Goal: Information Seeking & Learning: Learn about a topic

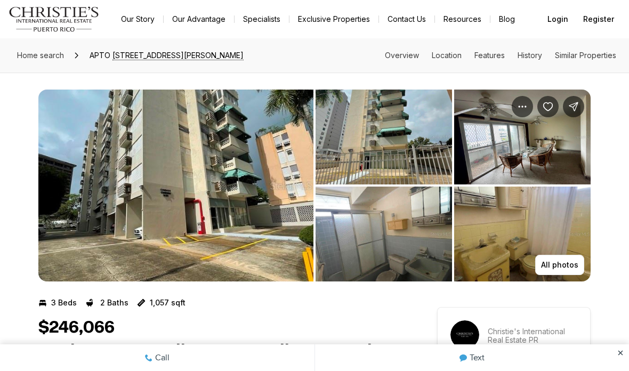
click at [533, 140] on img "View image gallery" at bounding box center [522, 137] width 136 height 95
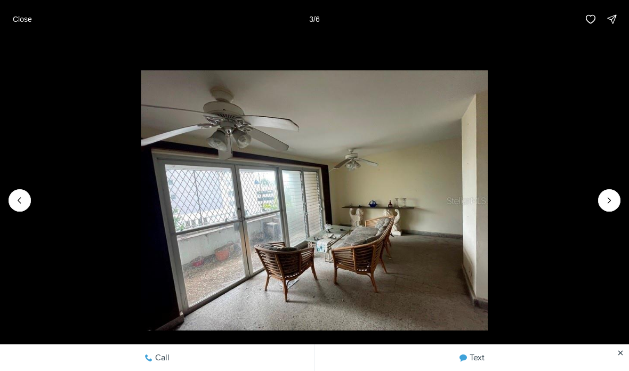
click at [607, 197] on icon "Next slide" at bounding box center [609, 200] width 11 height 11
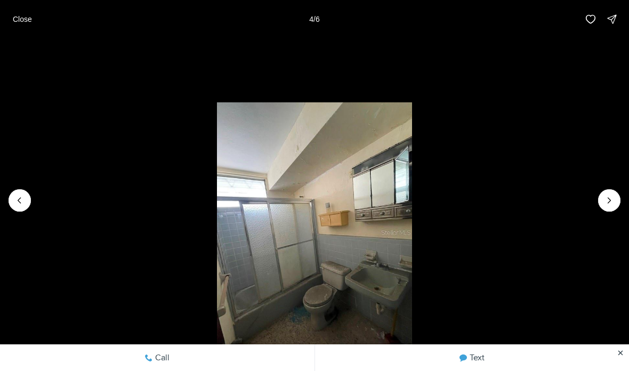
click at [608, 200] on icon "Next slide" at bounding box center [609, 200] width 11 height 11
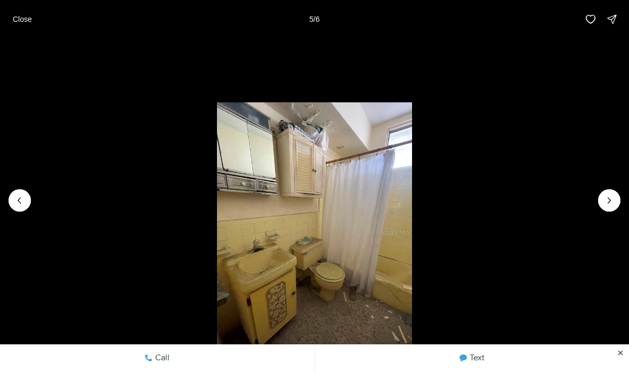
click at [610, 195] on icon "Next slide" at bounding box center [609, 200] width 11 height 11
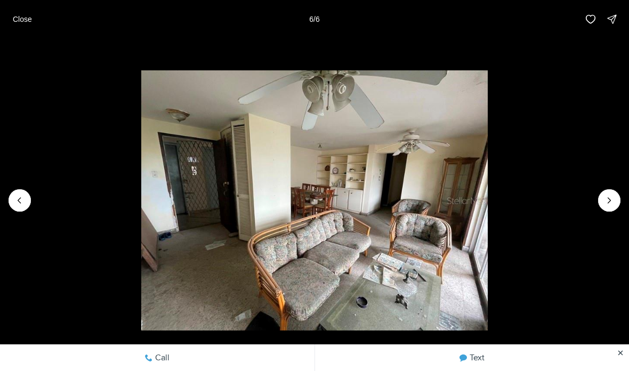
click at [613, 198] on div at bounding box center [609, 200] width 22 height 22
click at [608, 197] on div at bounding box center [609, 200] width 22 height 22
click at [599, 191] on li "6 of 6" at bounding box center [314, 200] width 629 height 324
click at [607, 198] on div at bounding box center [609, 200] width 22 height 22
click at [27, 9] on button "Close" at bounding box center [22, 19] width 32 height 21
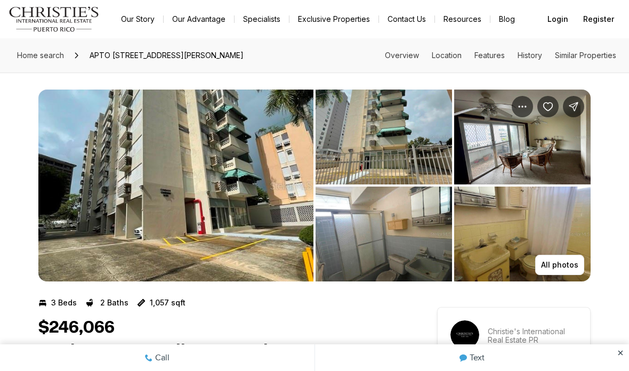
click at [240, 165] on img "View image gallery" at bounding box center [175, 186] width 275 height 192
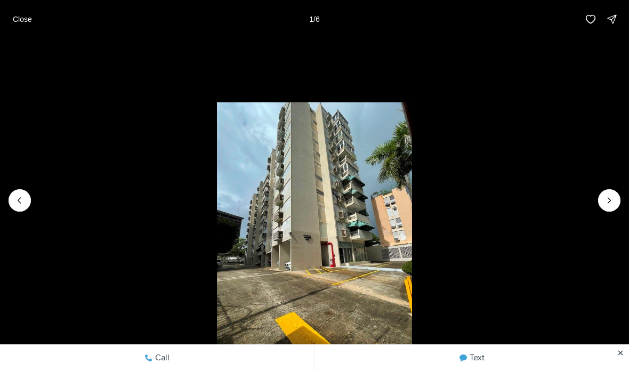
click at [306, 213] on img "1 of 6" at bounding box center [314, 231] width 194 height 259
click at [339, 201] on img "1 of 6" at bounding box center [314, 231] width 194 height 259
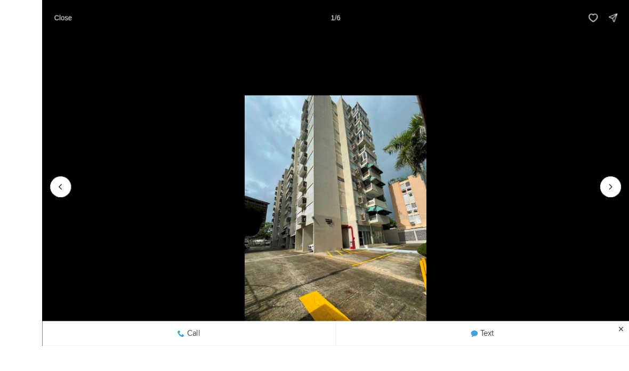
scroll to position [46, 0]
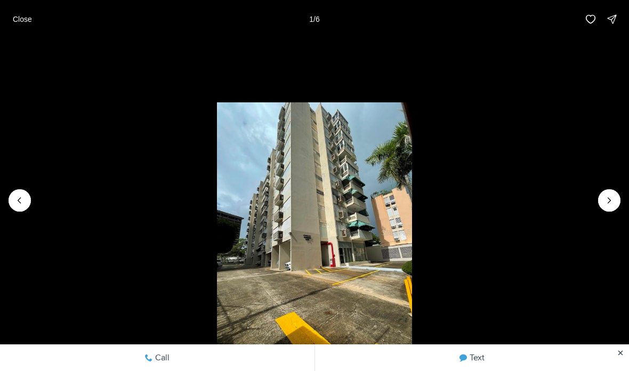
click at [344, 189] on img "1 of 6" at bounding box center [314, 231] width 194 height 259
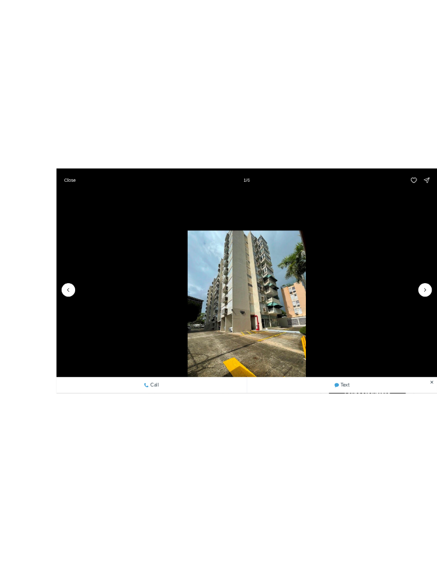
scroll to position [59, 0]
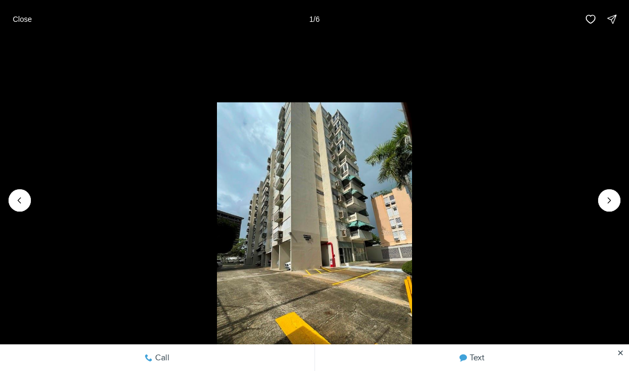
click at [604, 198] on icon "Next slide" at bounding box center [609, 200] width 11 height 11
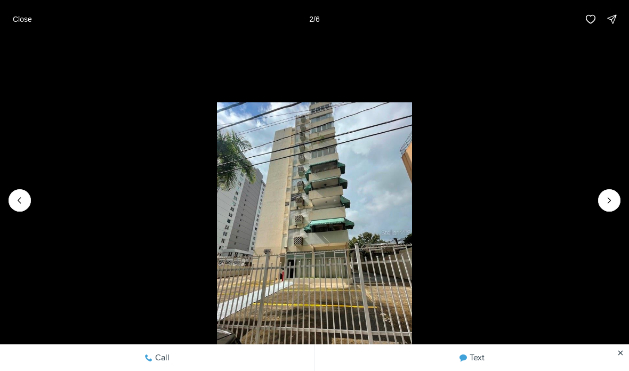
click at [22, 196] on icon "Previous slide" at bounding box center [19, 200] width 11 height 11
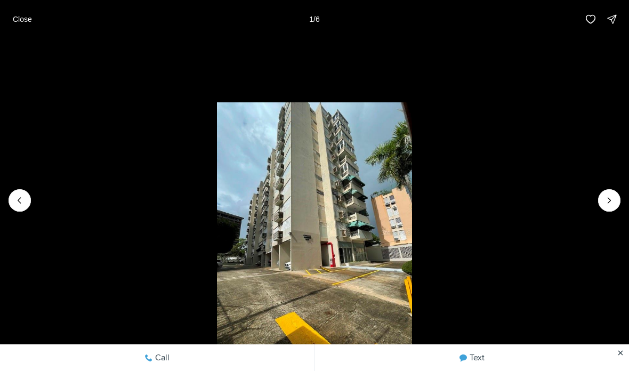
click at [15, 203] on div at bounding box center [20, 200] width 22 height 22
click at [13, 190] on li "1 of 6" at bounding box center [314, 200] width 629 height 324
click at [18, 21] on p "Close" at bounding box center [22, 19] width 19 height 9
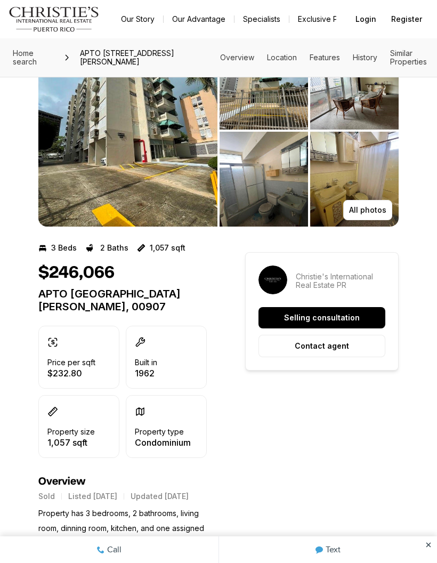
click at [147, 166] on img "View image gallery" at bounding box center [127, 131] width 179 height 192
